Goal: Task Accomplishment & Management: Manage account settings

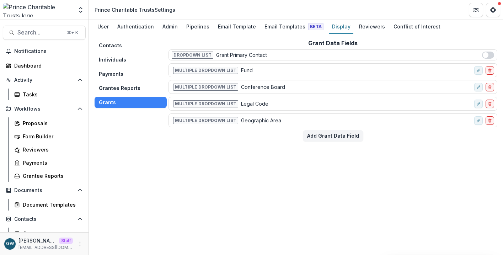
scroll to position [62, 0]
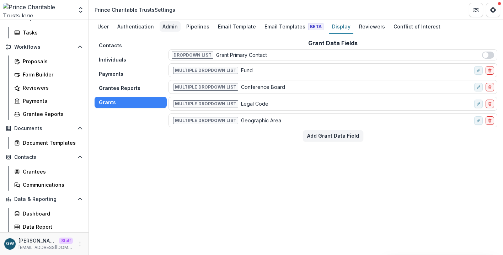
click at [164, 26] on div "Admin" at bounding box center [170, 26] width 21 height 10
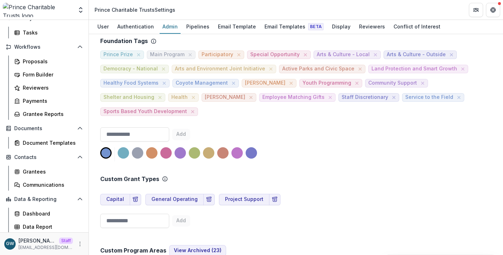
scroll to position [315, 0]
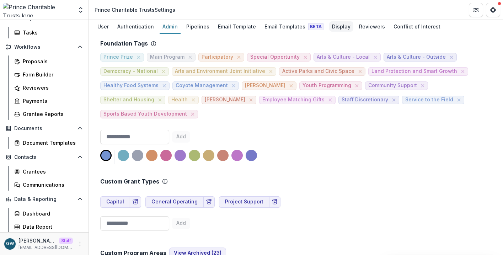
click at [329, 26] on div "Display" at bounding box center [341, 26] width 24 height 10
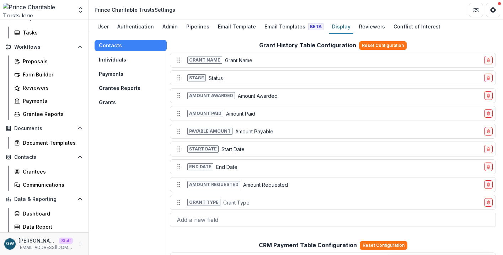
click at [116, 102] on button "Grants" at bounding box center [131, 102] width 72 height 11
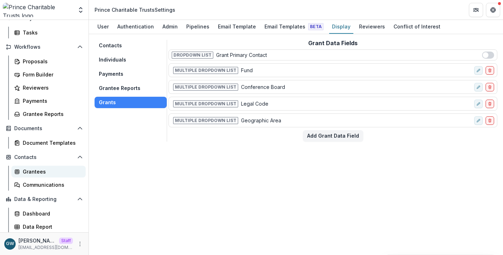
click at [36, 170] on div "Grantees" at bounding box center [51, 171] width 57 height 7
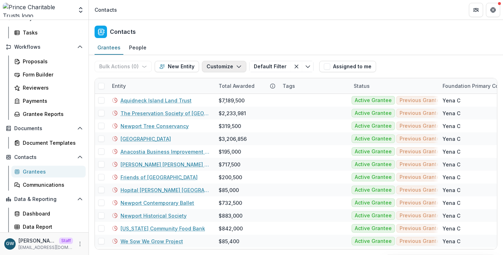
click at [210, 68] on button "Customize" at bounding box center [224, 66] width 44 height 11
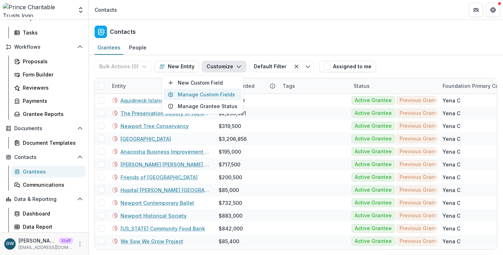
click at [206, 92] on button "Manage Custom Fields" at bounding box center [203, 95] width 78 height 12
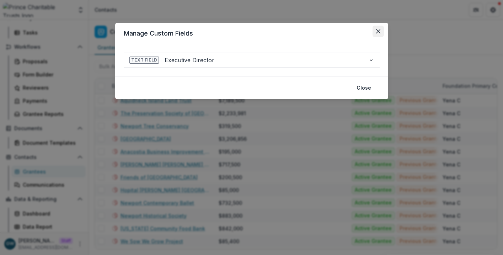
click at [382, 31] on button "Close" at bounding box center [378, 31] width 11 height 11
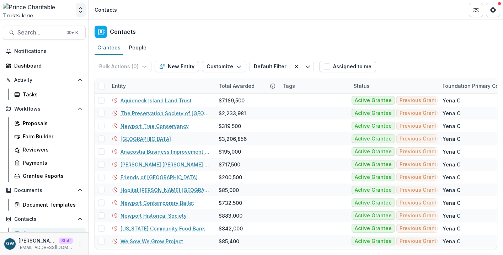
click at [81, 12] on icon "Open entity switcher" at bounding box center [80, 9] width 7 height 7
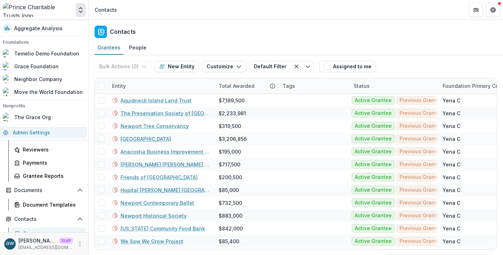
click at [51, 134] on link "Admin Settings" at bounding box center [43, 133] width 89 height 12
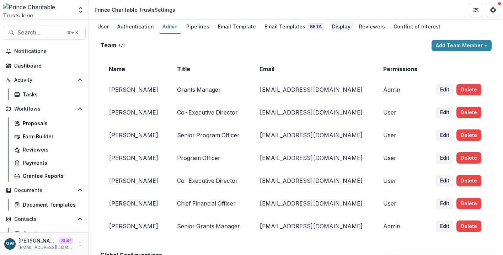
click at [334, 26] on div "Display" at bounding box center [341, 26] width 24 height 10
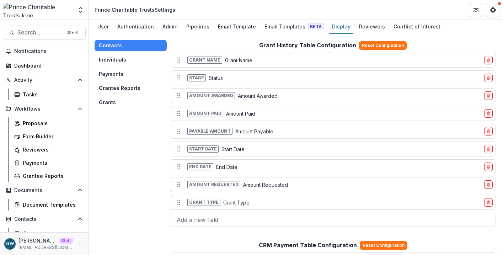
click at [122, 105] on button "Grants" at bounding box center [131, 102] width 72 height 11
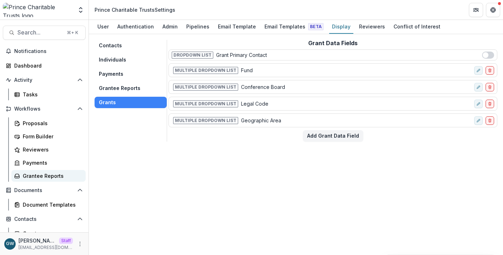
scroll to position [75, 0]
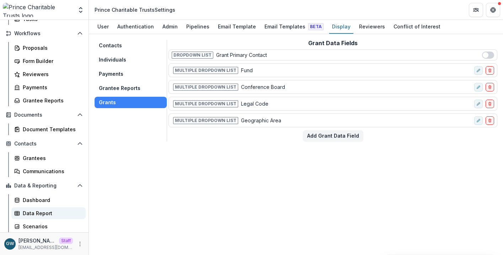
click at [38, 213] on div "Data Report" at bounding box center [51, 213] width 57 height 7
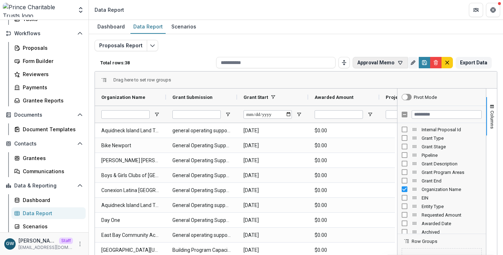
click at [400, 60] on icon "button" at bounding box center [401, 63] width 6 height 6
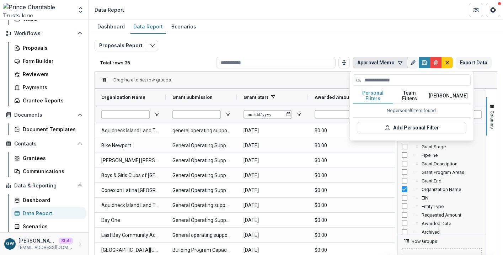
click at [413, 95] on button "Team Filters" at bounding box center [410, 96] width 33 height 15
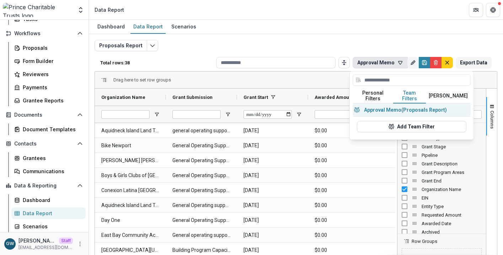
click at [410, 106] on button "Approval Memo (Proposals Report)" at bounding box center [412, 110] width 118 height 13
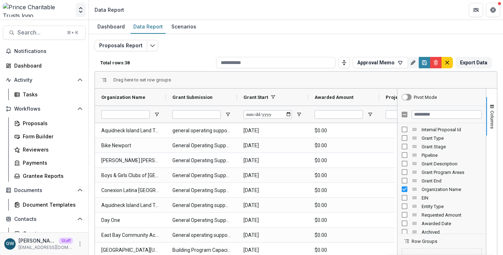
click at [78, 11] on icon "Open entity switcher" at bounding box center [80, 9] width 7 height 7
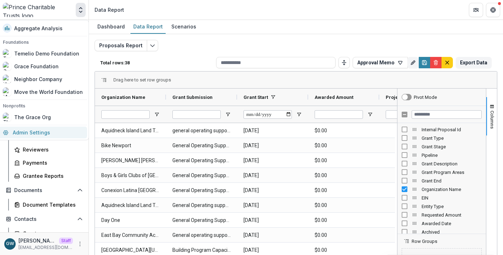
click at [45, 131] on link "Admin Settings" at bounding box center [43, 133] width 89 height 12
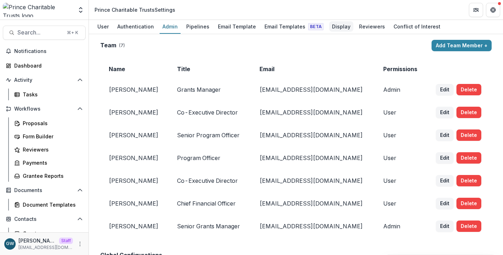
click at [335, 26] on div "Display" at bounding box center [341, 26] width 24 height 10
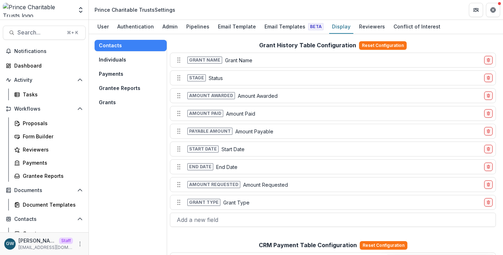
click at [115, 99] on button "Grants" at bounding box center [131, 102] width 72 height 11
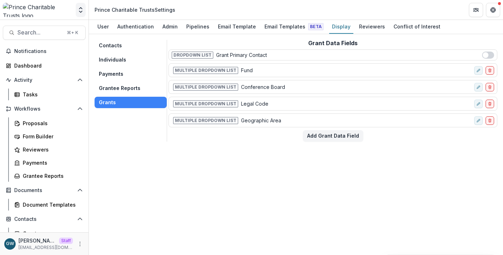
click at [81, 11] on icon "Open entity switcher" at bounding box center [80, 9] width 7 height 7
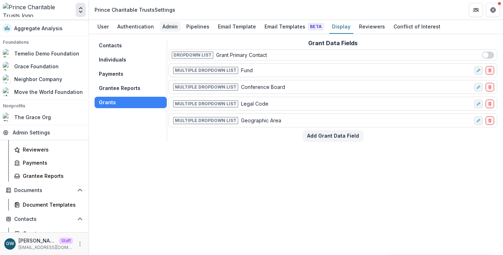
click at [172, 27] on div "Admin" at bounding box center [170, 26] width 21 height 10
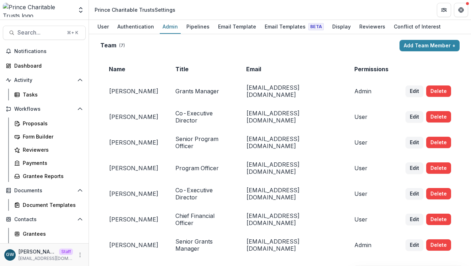
scroll to position [65, 0]
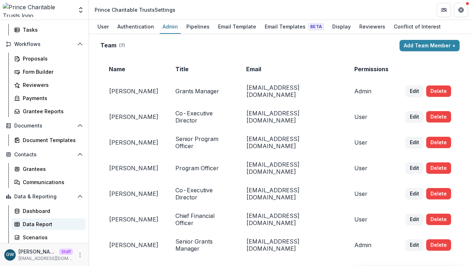
click at [40, 225] on div "Data Report" at bounding box center [51, 223] width 57 height 7
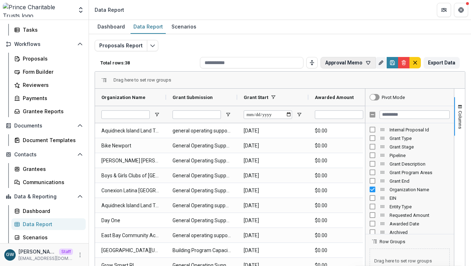
click at [337, 60] on button "Approval Memo" at bounding box center [348, 62] width 55 height 11
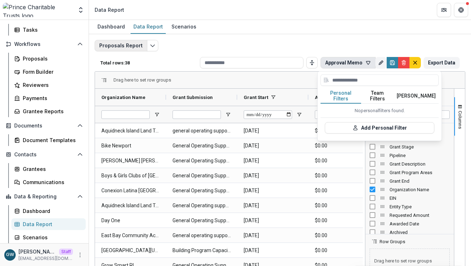
click at [137, 45] on button "Proposals Report" at bounding box center [121, 45] width 53 height 11
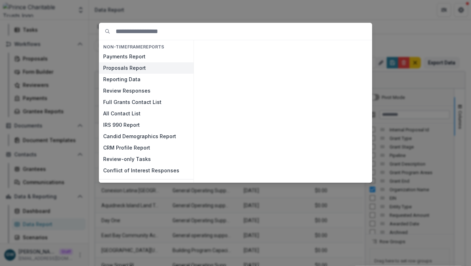
click at [128, 64] on button "Proposals Report" at bounding box center [146, 67] width 95 height 11
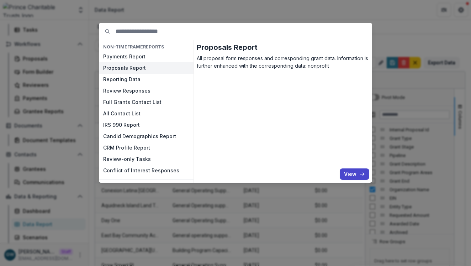
click at [348, 173] on button "View" at bounding box center [355, 173] width 30 height 11
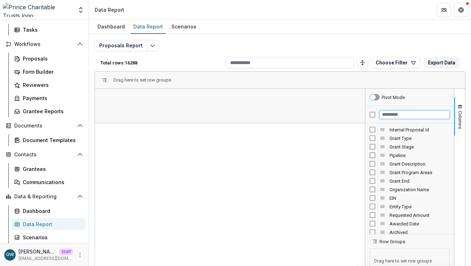
click at [398, 117] on input "Filter Columns Input" at bounding box center [415, 114] width 70 height 9
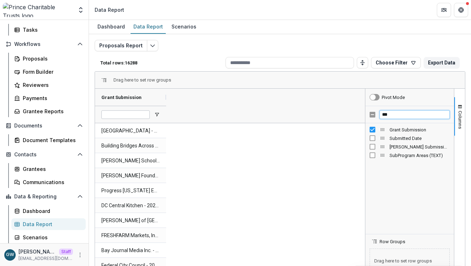
click at [400, 116] on input "***" at bounding box center [415, 114] width 70 height 9
click at [391, 115] on input "***" at bounding box center [415, 114] width 70 height 9
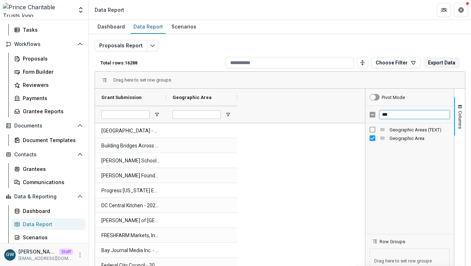
click at [391, 115] on input "***" at bounding box center [415, 114] width 70 height 9
type input "*******"
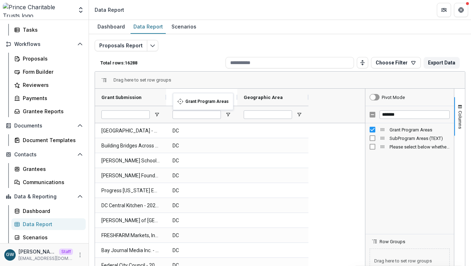
drag, startPoint x: 118, startPoint y: 97, endPoint x: 183, endPoint y: 98, distance: 64.1
drag, startPoint x: 183, startPoint y: 98, endPoint x: 208, endPoint y: 100, distance: 25.7
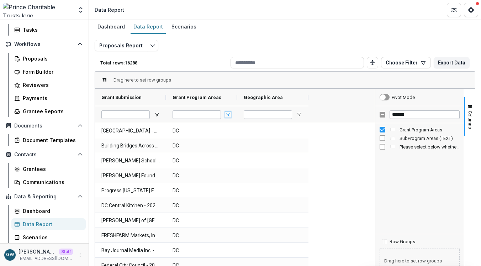
click at [228, 112] on span "Open Filter Menu" at bounding box center [228, 115] width 6 height 6
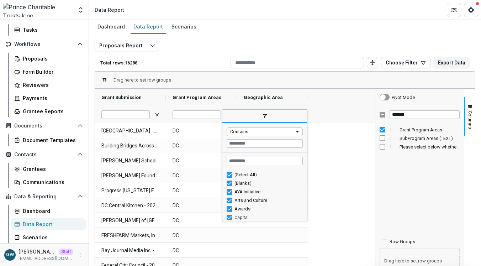
click at [213, 100] on div "Grant Program Areas" at bounding box center [199, 97] width 53 height 14
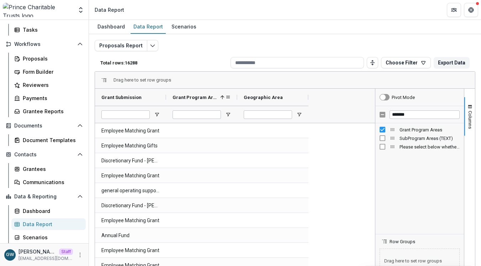
click at [213, 100] on div "Grant Program Areas 1" at bounding box center [199, 97] width 53 height 14
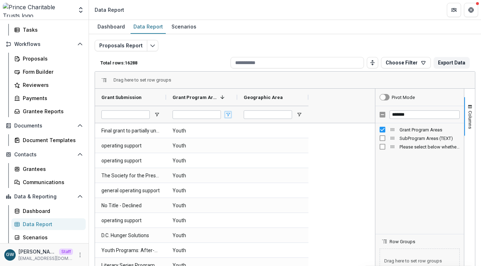
click at [228, 115] on span "Open Filter Menu" at bounding box center [228, 115] width 6 height 6
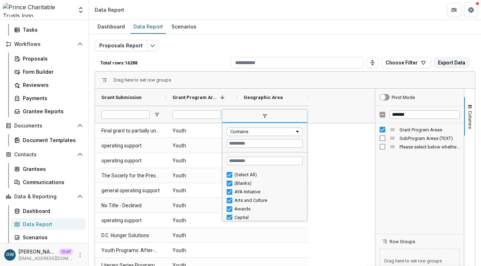
click at [212, 80] on div "Drag here to set row groups" at bounding box center [285, 80] width 380 height 17
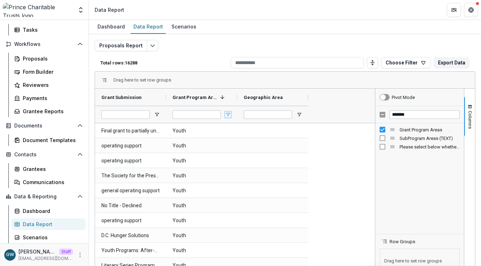
click at [228, 114] on span "Open Filter Menu" at bounding box center [228, 115] width 6 height 6
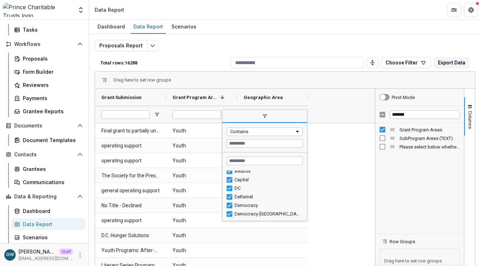
scroll to position [39, 0]
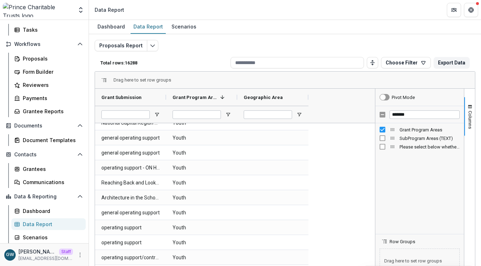
scroll to position [388, 0]
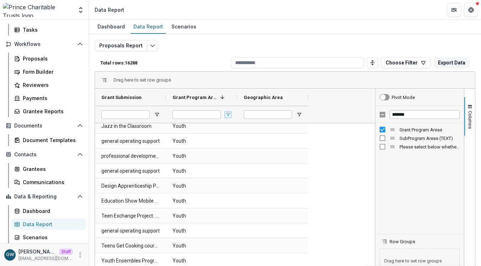
click at [227, 112] on span "Open Filter Menu" at bounding box center [228, 115] width 6 height 6
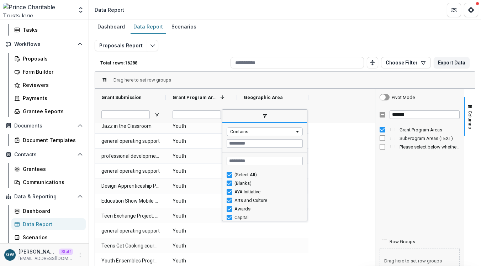
click at [214, 98] on span "Grant Program Areas" at bounding box center [195, 97] width 45 height 5
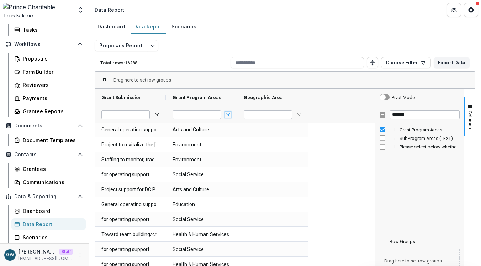
click at [228, 115] on span "Open Filter Menu" at bounding box center [228, 115] width 6 height 6
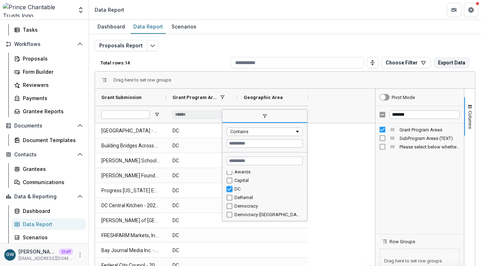
type input "***"
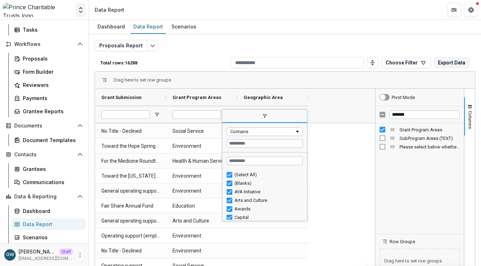
click at [79, 13] on icon "Open entity switcher" at bounding box center [80, 9] width 7 height 7
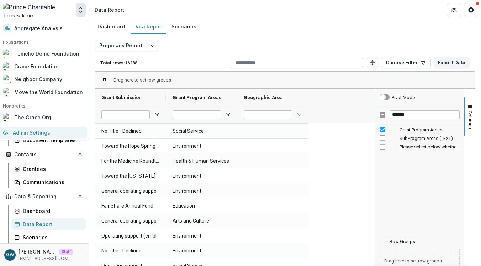
click at [47, 131] on link "Admin Settings" at bounding box center [43, 133] width 89 height 12
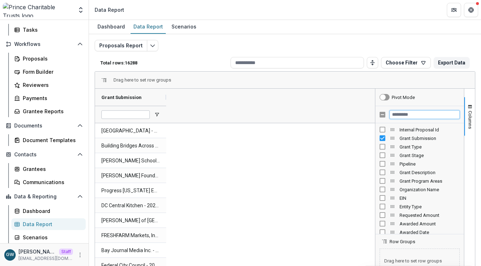
click at [411, 115] on input "Filter Columns Input" at bounding box center [425, 114] width 70 height 9
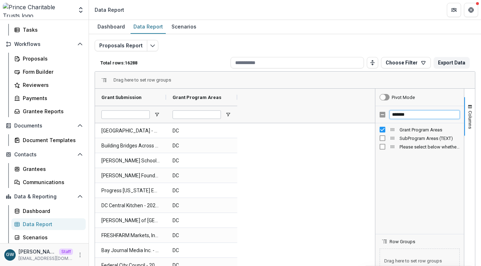
click at [397, 114] on input "*******" at bounding box center [425, 114] width 70 height 9
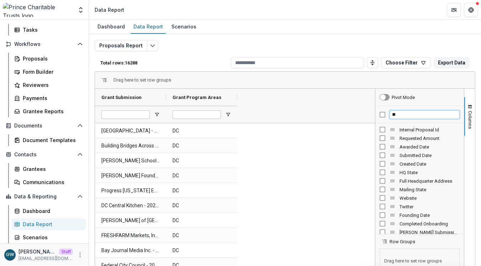
type input "*"
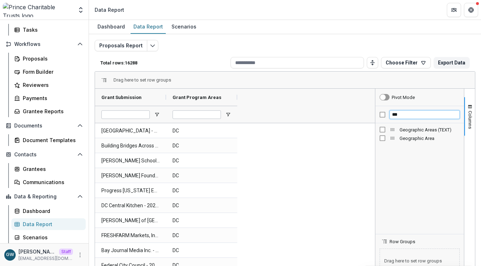
type input "***"
click at [426, 44] on div "Proposals Report Total rows: 16288 Choose Filter Personal Filters Team Filters …" at bounding box center [285, 171] width 381 height 263
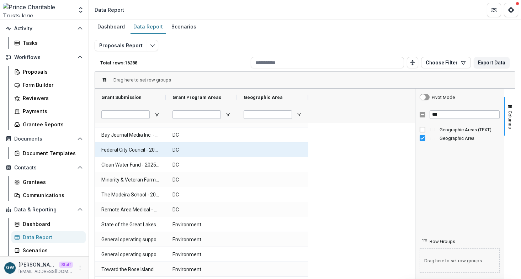
scroll to position [129, 0]
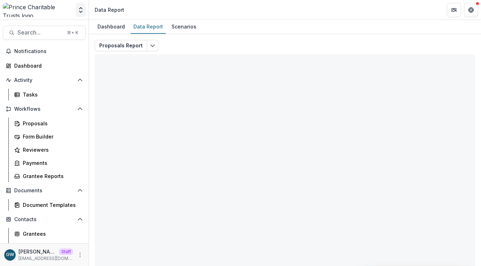
click at [82, 11] on polyline "Open entity switcher" at bounding box center [80, 11] width 3 height 1
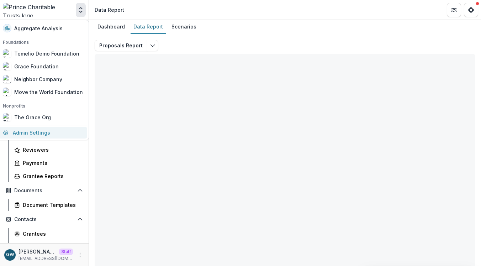
click at [57, 130] on link "Admin Settings" at bounding box center [43, 133] width 89 height 12
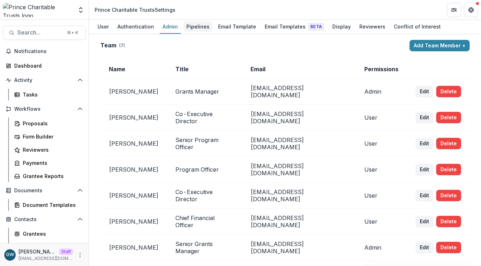
click at [195, 30] on div "Pipelines" at bounding box center [198, 26] width 29 height 10
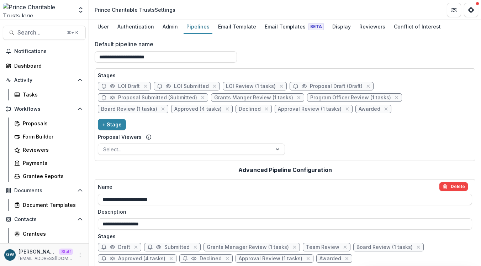
scroll to position [9, 0]
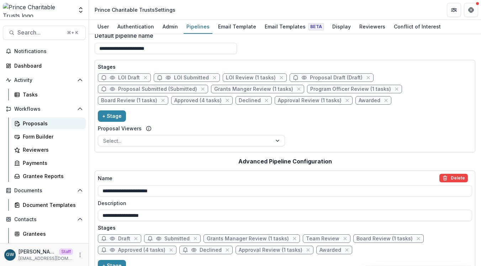
click at [40, 118] on link "Proposals" at bounding box center [48, 123] width 74 height 12
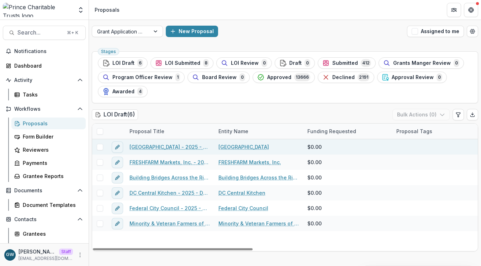
click at [157, 145] on link "Hyde School - 2025 - DC - Abbreviated Application" at bounding box center [170, 146] width 80 height 7
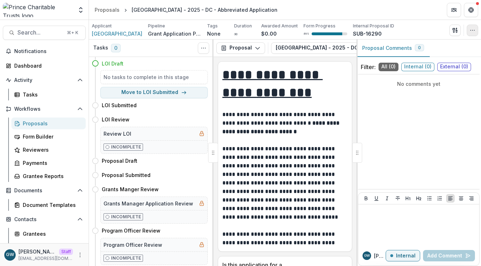
click at [475, 29] on button "button" at bounding box center [472, 30] width 11 height 11
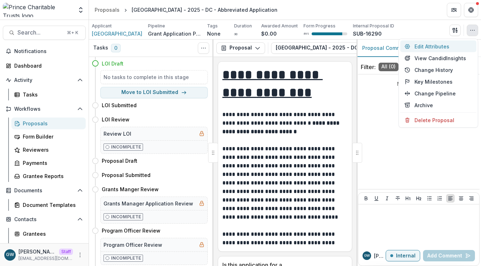
click at [431, 48] on button "Edit Attributes" at bounding box center [438, 47] width 76 height 12
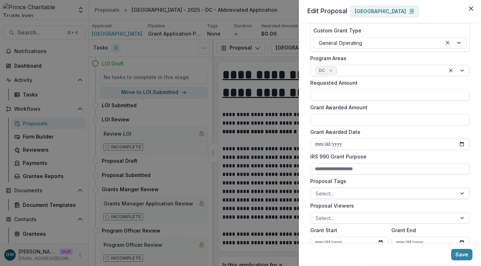
scroll to position [97, 0]
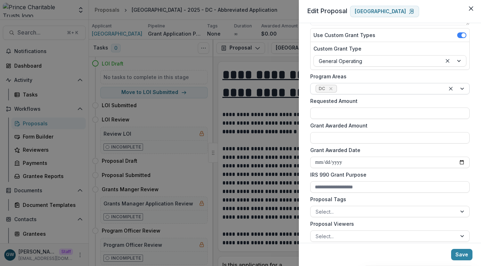
click at [397, 89] on div at bounding box center [389, 88] width 102 height 9
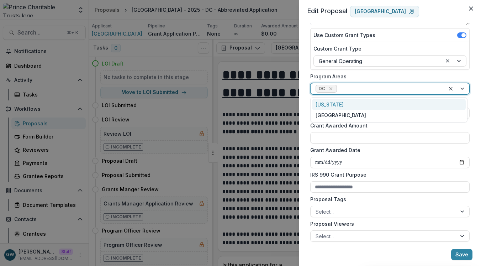
click at [410, 75] on label "Program Areas" at bounding box center [387, 76] width 155 height 7
click at [340, 85] on input "Program Areas" at bounding box center [338, 88] width 1 height 7
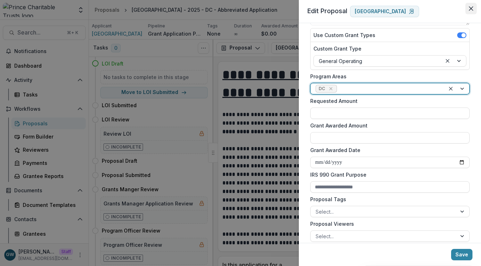
click at [472, 7] on icon "Close" at bounding box center [471, 8] width 4 height 4
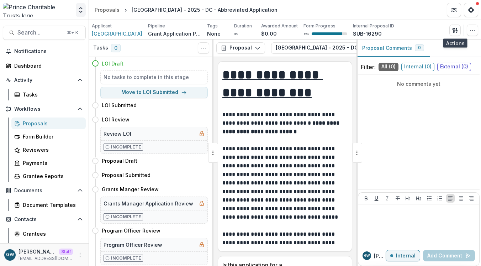
click at [80, 11] on icon "Open entity switcher" at bounding box center [80, 9] width 7 height 7
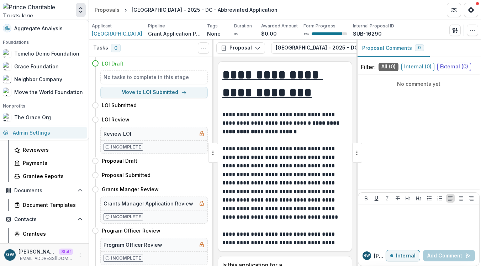
click at [53, 131] on link "Admin Settings" at bounding box center [43, 133] width 89 height 12
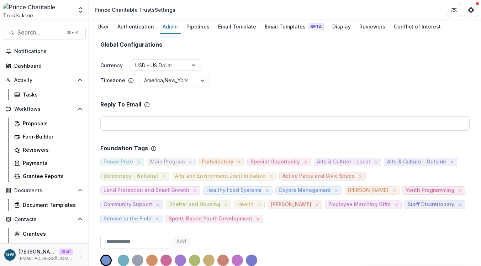
scroll to position [237, 0]
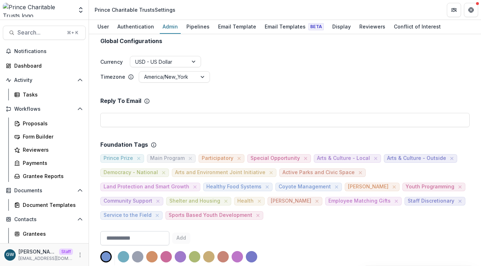
click at [148, 231] on input at bounding box center [134, 238] width 69 height 14
type input "*"
type input "*********"
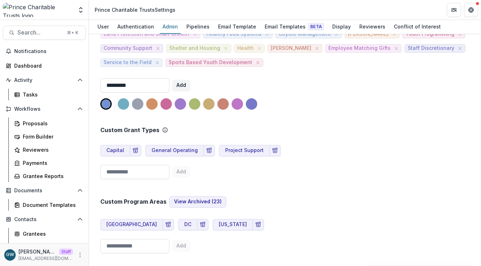
scroll to position [397, 0]
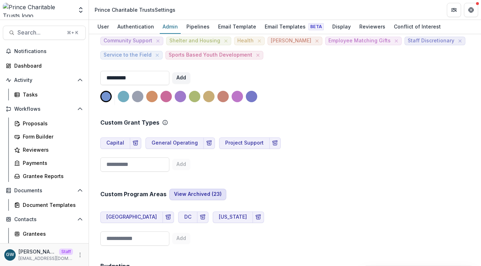
click at [208, 189] on button "View Archived ( 23 )" at bounding box center [197, 194] width 57 height 11
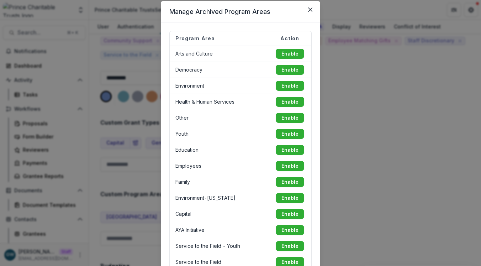
scroll to position [22, 0]
click at [94, 100] on div "Manage Archived Program Areas Program Area Action Arts and Culture Enable Democ…" at bounding box center [240, 133] width 481 height 266
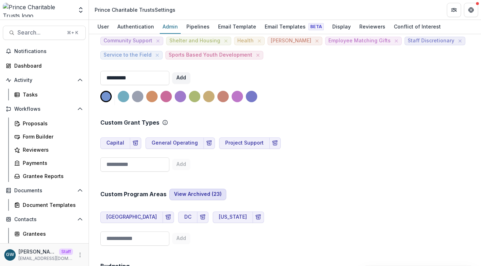
click at [200, 189] on button "View Archived ( 23 )" at bounding box center [197, 194] width 57 height 11
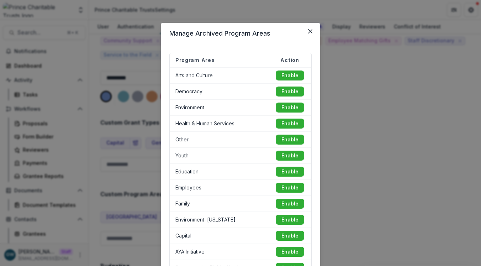
click at [413, 140] on div "Manage Archived Program Areas Program Area Action Arts and Culture Enable Democ…" at bounding box center [240, 133] width 481 height 266
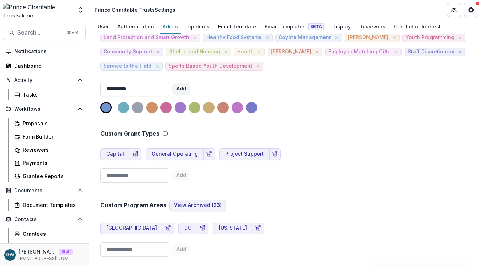
scroll to position [383, 0]
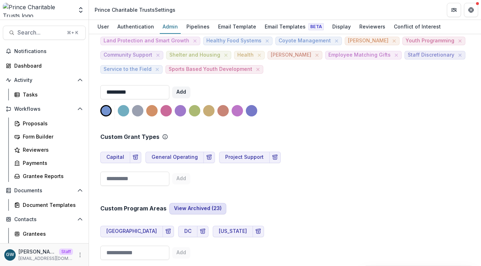
click at [200, 203] on button "View Archived ( 23 )" at bounding box center [197, 208] width 57 height 11
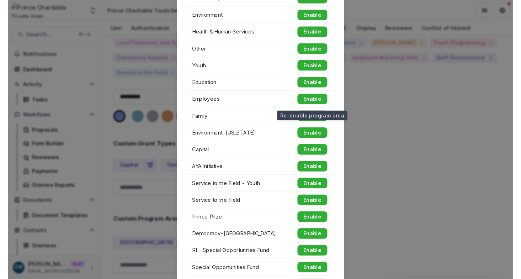
scroll to position [225, 0]
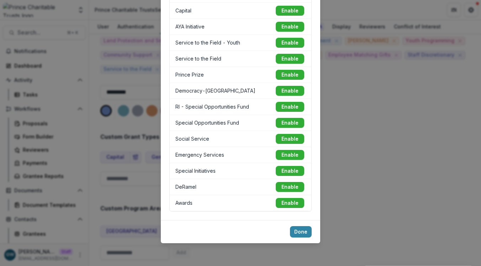
click at [396, 128] on div "Manage Archived Program Areas Program Area Action Arts and Culture Enable Democ…" at bounding box center [240, 133] width 481 height 266
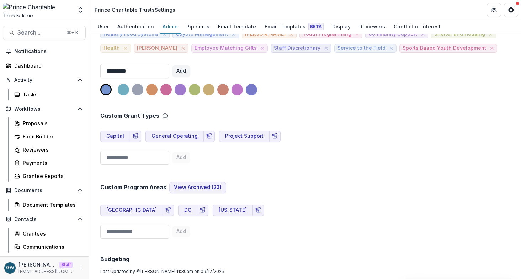
scroll to position [376, 0]
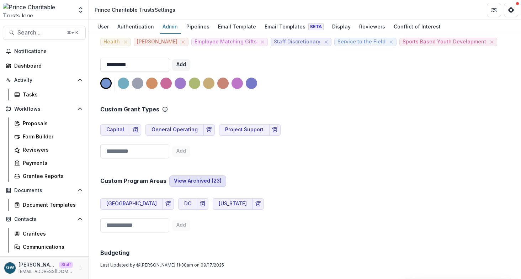
click at [200, 181] on button "View Archived ( 23 )" at bounding box center [197, 180] width 57 height 11
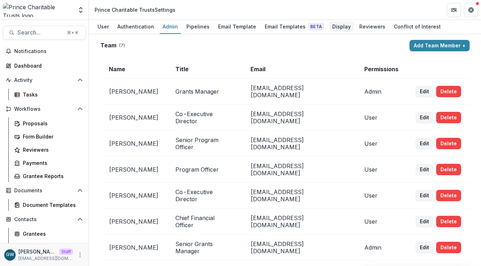
click at [333, 20] on link "Display" at bounding box center [341, 27] width 24 height 14
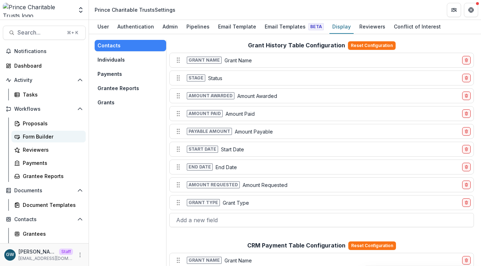
click at [58, 139] on div "Form Builder" at bounding box center [51, 136] width 57 height 7
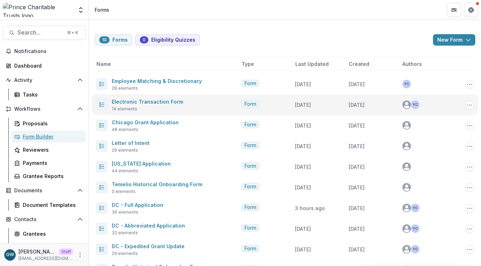
scroll to position [20, 0]
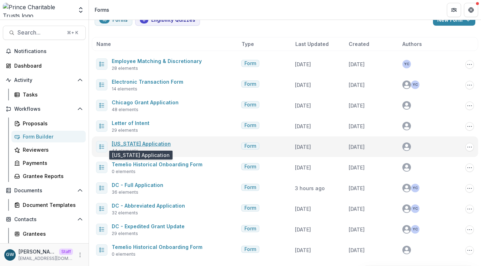
click at [149, 143] on link "[US_STATE] Application" at bounding box center [141, 144] width 59 height 6
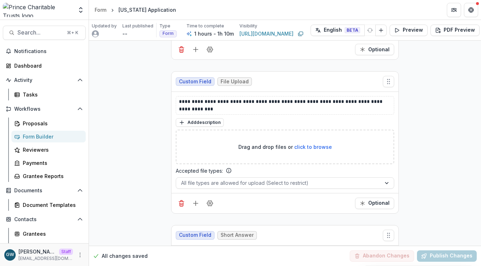
scroll to position [5825, 0]
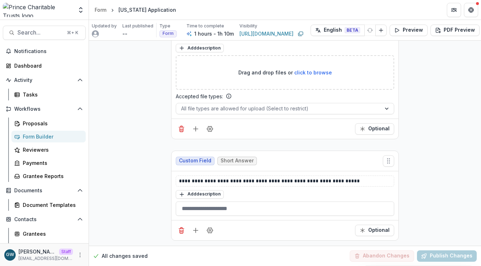
click at [38, 133] on div "Form Builder" at bounding box center [51, 136] width 57 height 7
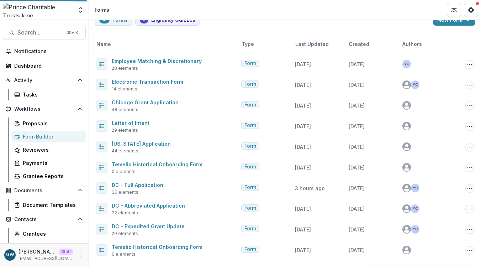
scroll to position [20, 0]
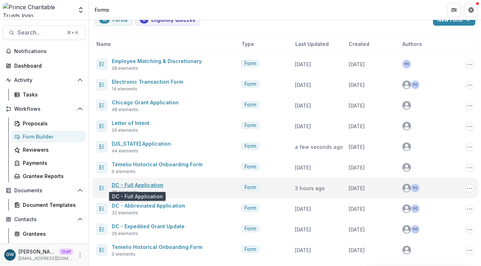
click at [142, 185] on link "DC - Full Application" at bounding box center [138, 185] width 52 height 6
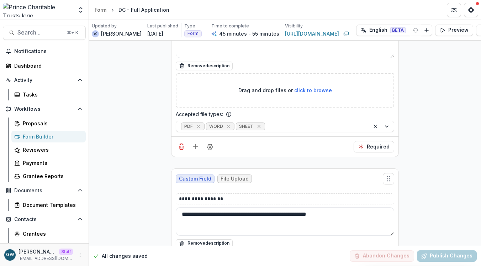
scroll to position [4934, 0]
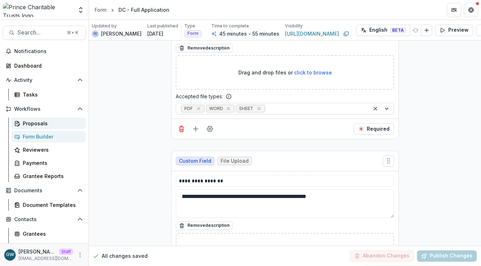
click at [42, 127] on link "Proposals" at bounding box center [48, 123] width 74 height 12
